Goal: Communication & Community: Answer question/provide support

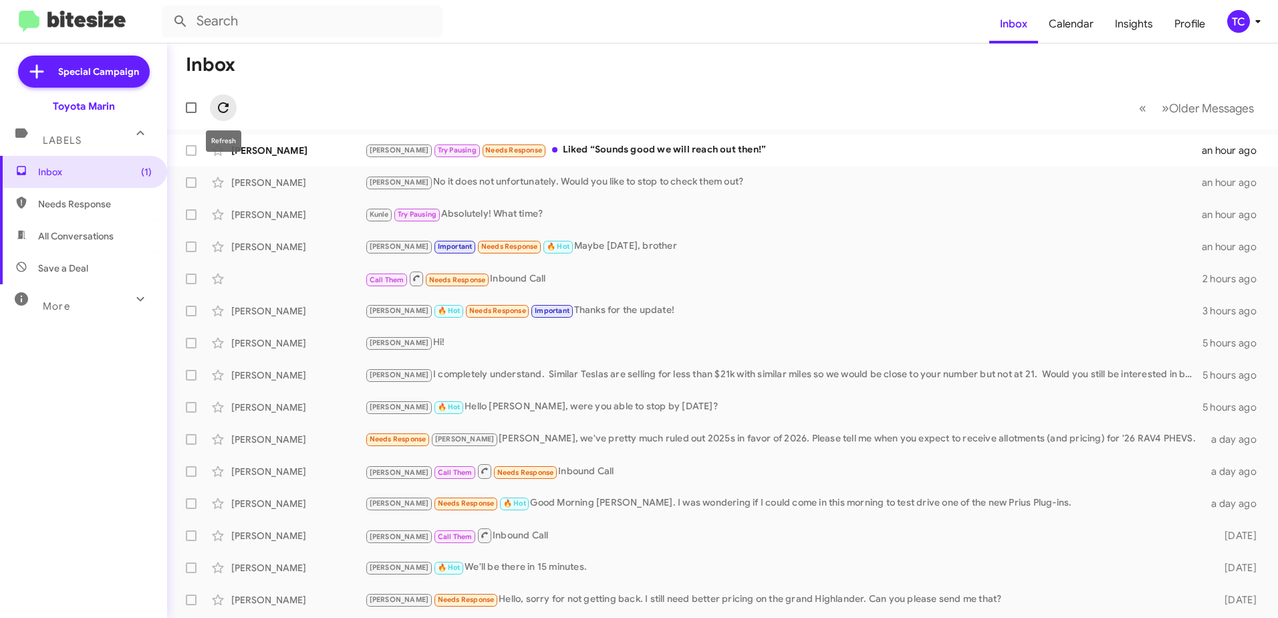
click at [223, 103] on icon at bounding box center [223, 107] width 11 height 11
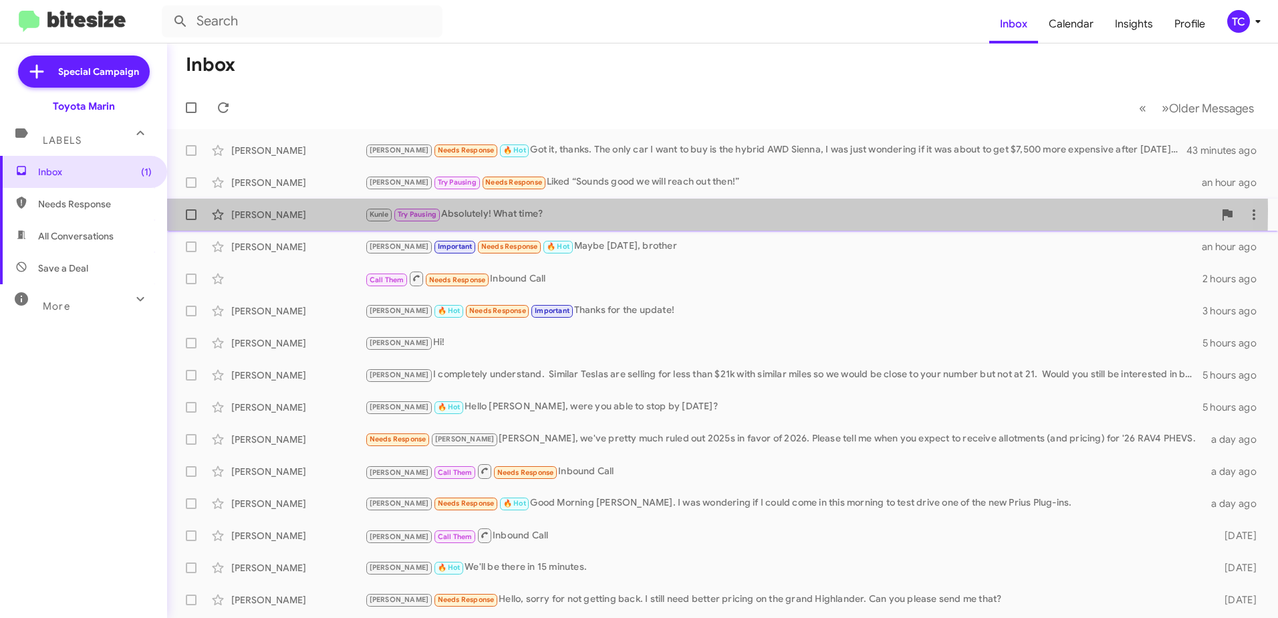
click at [496, 210] on div "Kunle Try Pausing Absolutely! What time?" at bounding box center [789, 214] width 849 height 15
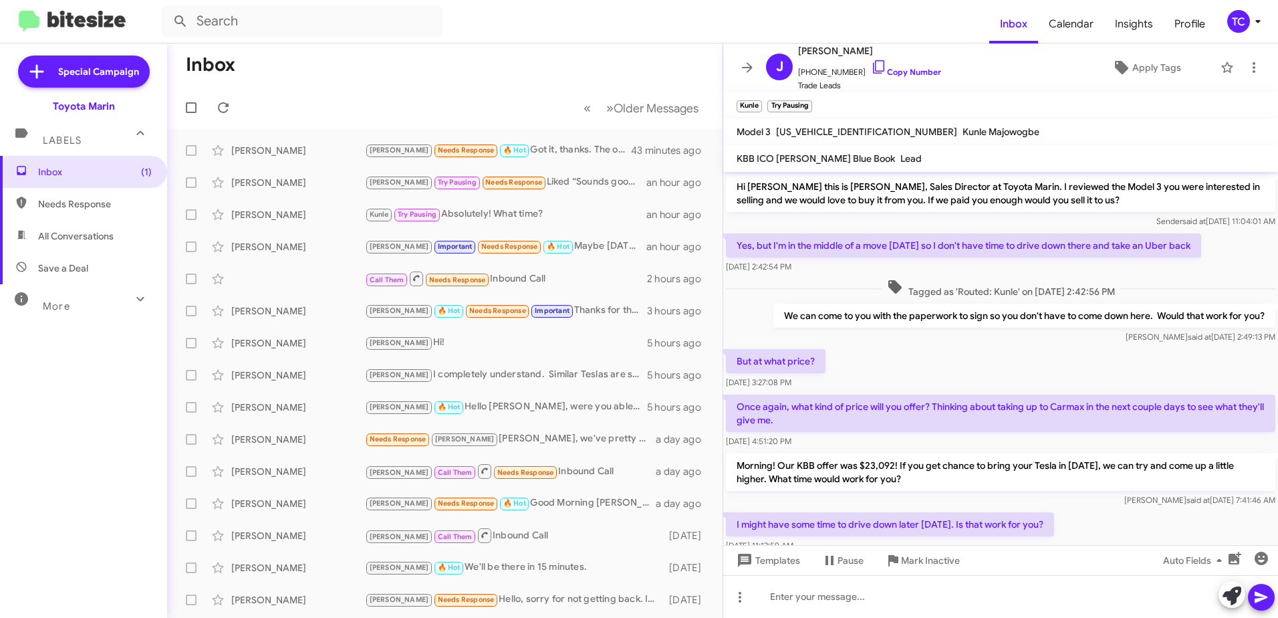
scroll to position [67, 0]
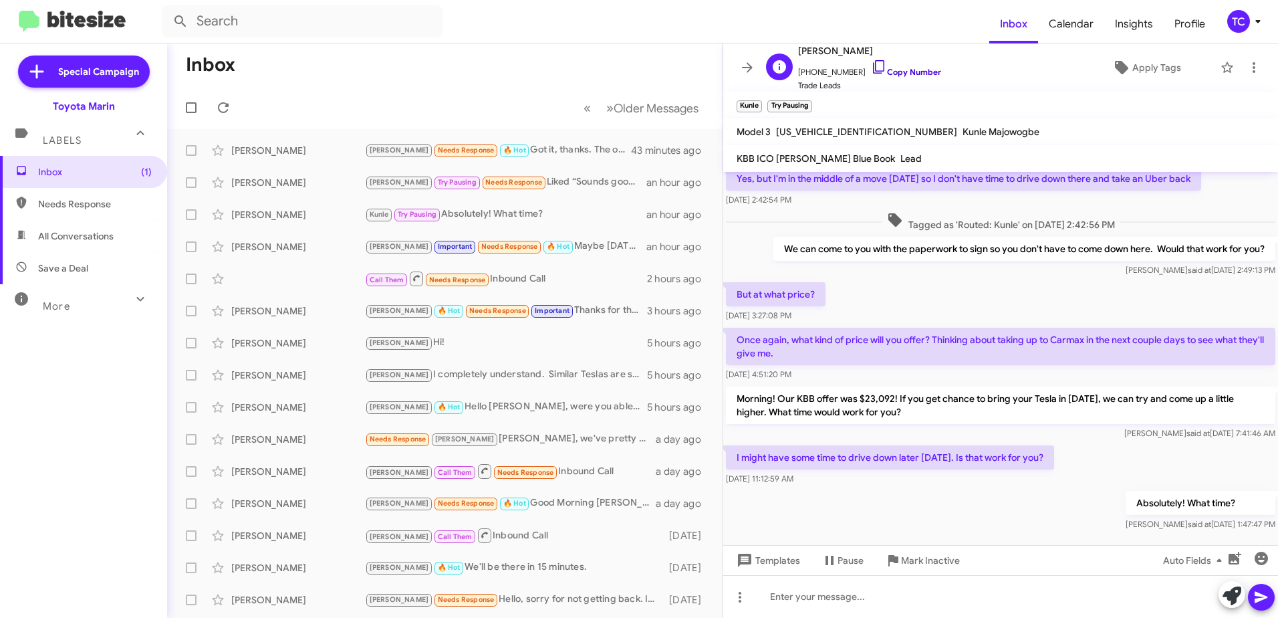
click at [871, 64] on icon at bounding box center [879, 67] width 16 height 16
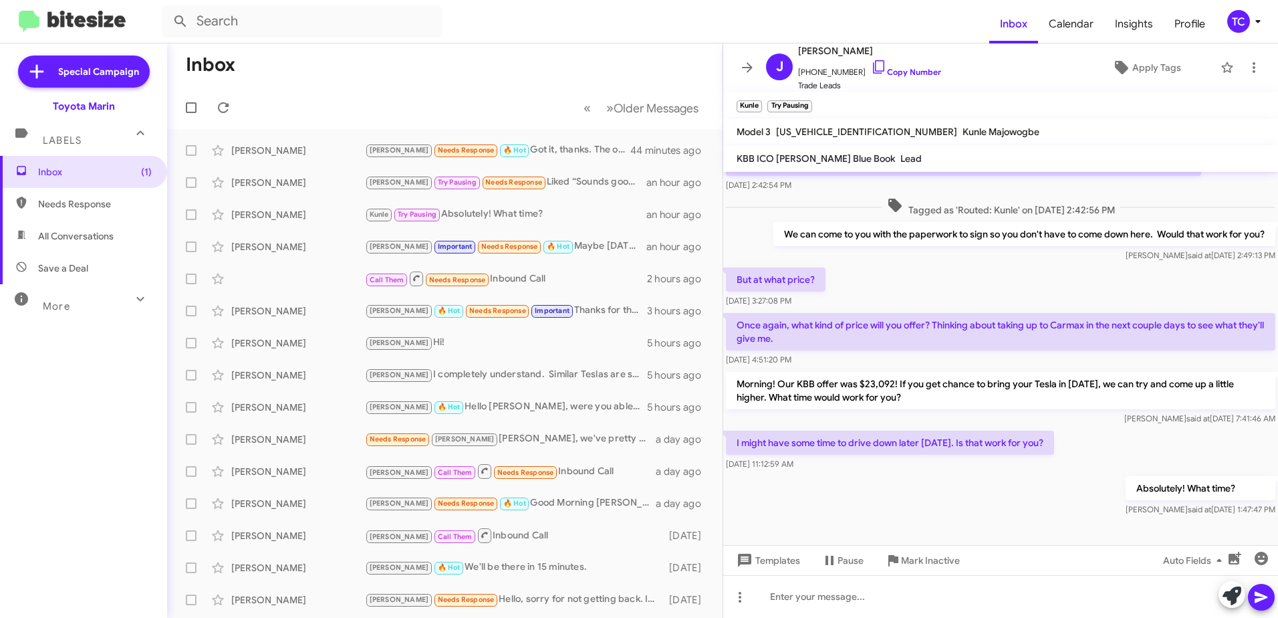
scroll to position [86, 0]
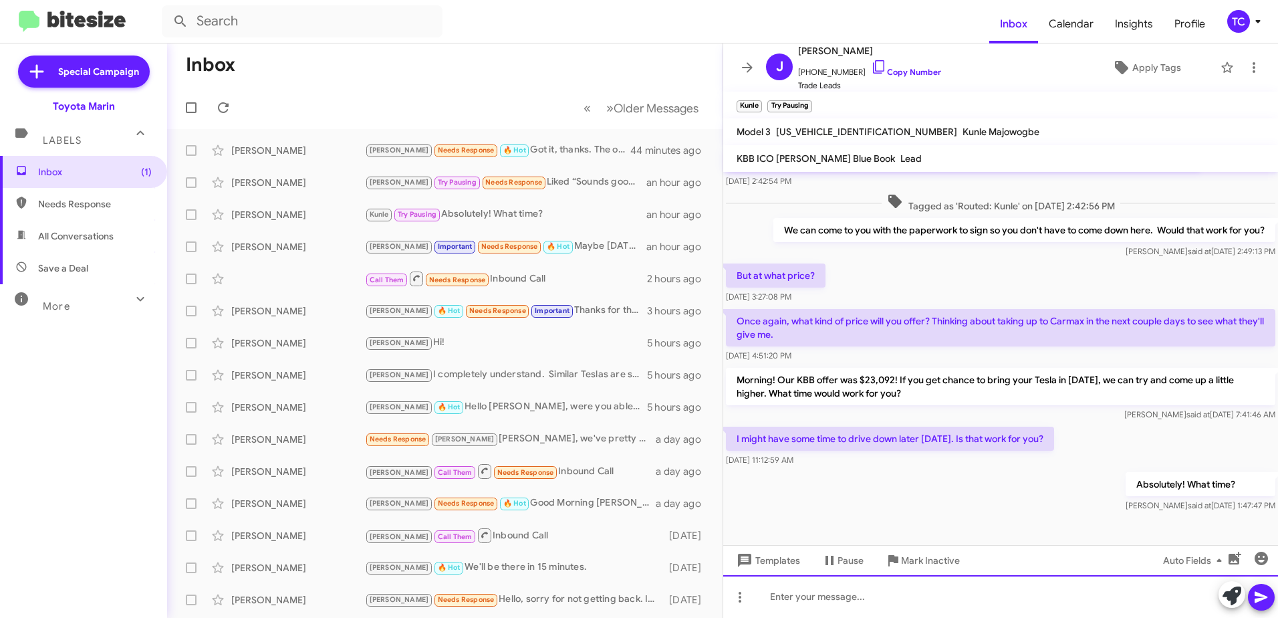
click at [932, 588] on div at bounding box center [1000, 596] width 555 height 43
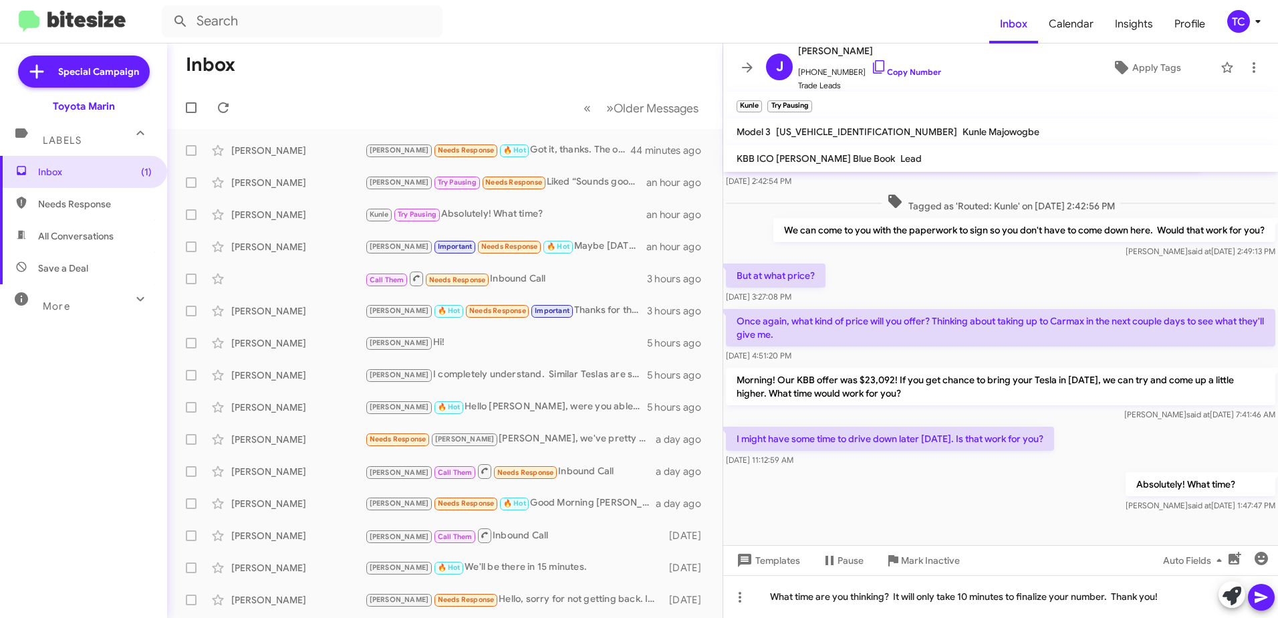
click at [1260, 594] on icon at bounding box center [1261, 597] width 13 height 11
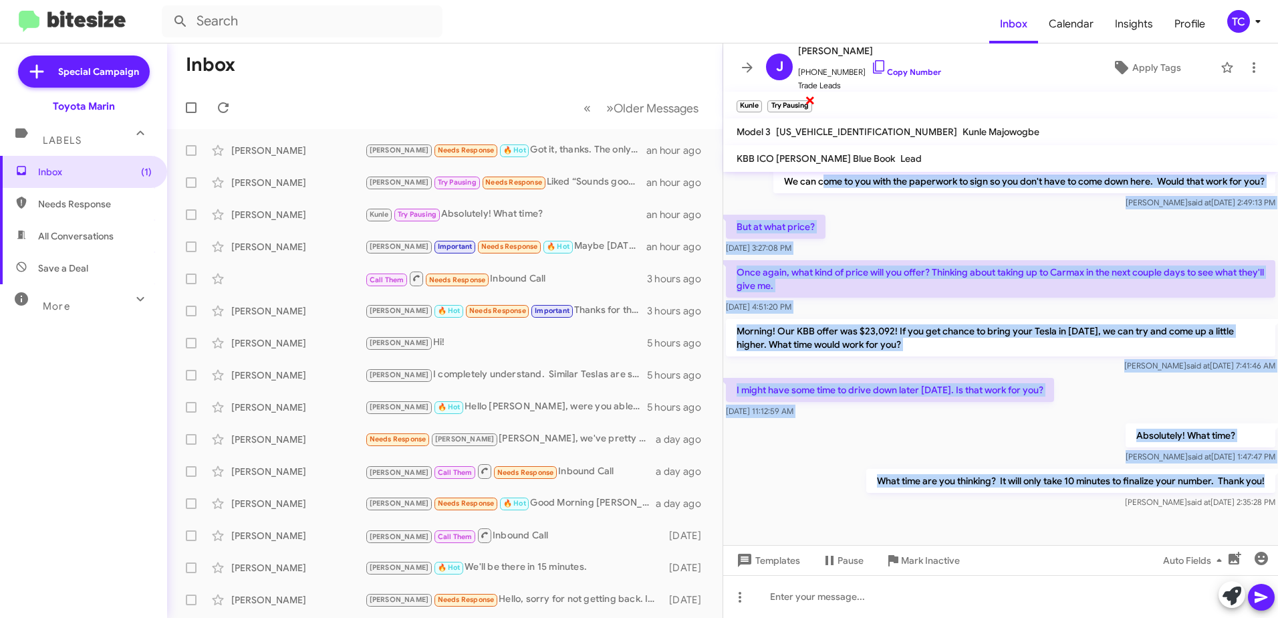
scroll to position [0, 0]
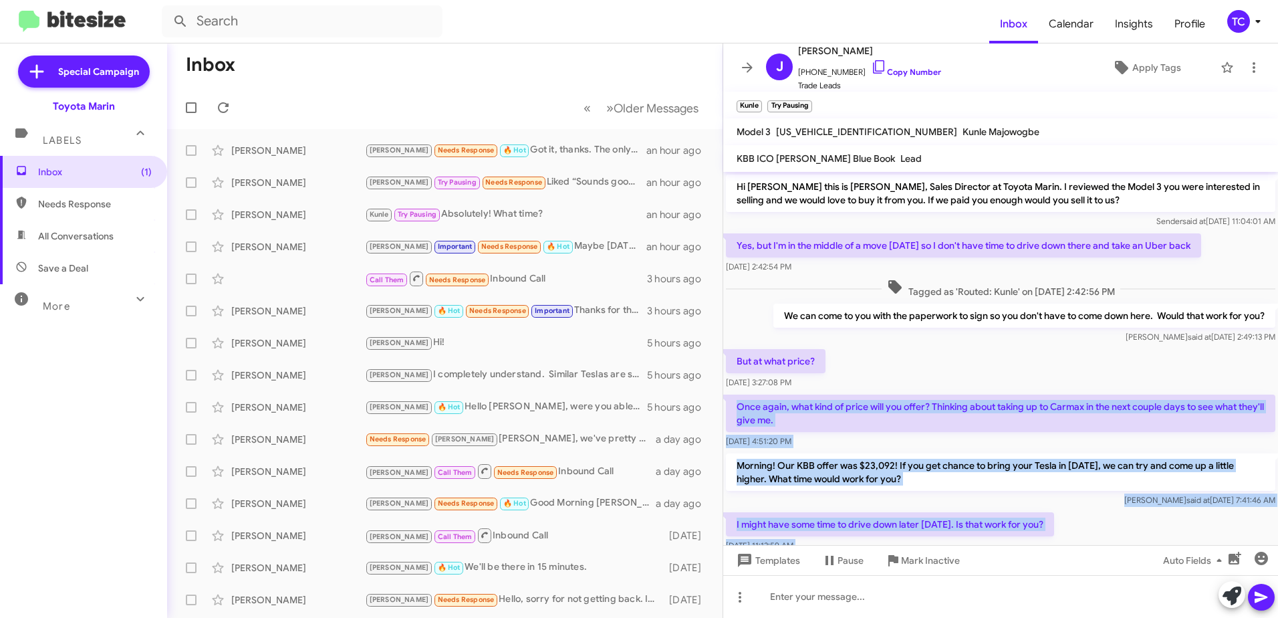
drag, startPoint x: 1255, startPoint y: 479, endPoint x: 738, endPoint y: 407, distance: 521.7
click at [738, 407] on div "Hi [PERSON_NAME] this is [PERSON_NAME], Sales Director at Toyota Marin. I revie…" at bounding box center [1000, 409] width 555 height 474
copy div "Once again, what kind of price will you offer? Thinking about taking up to Carm…"
